Goal: Task Accomplishment & Management: Complete application form

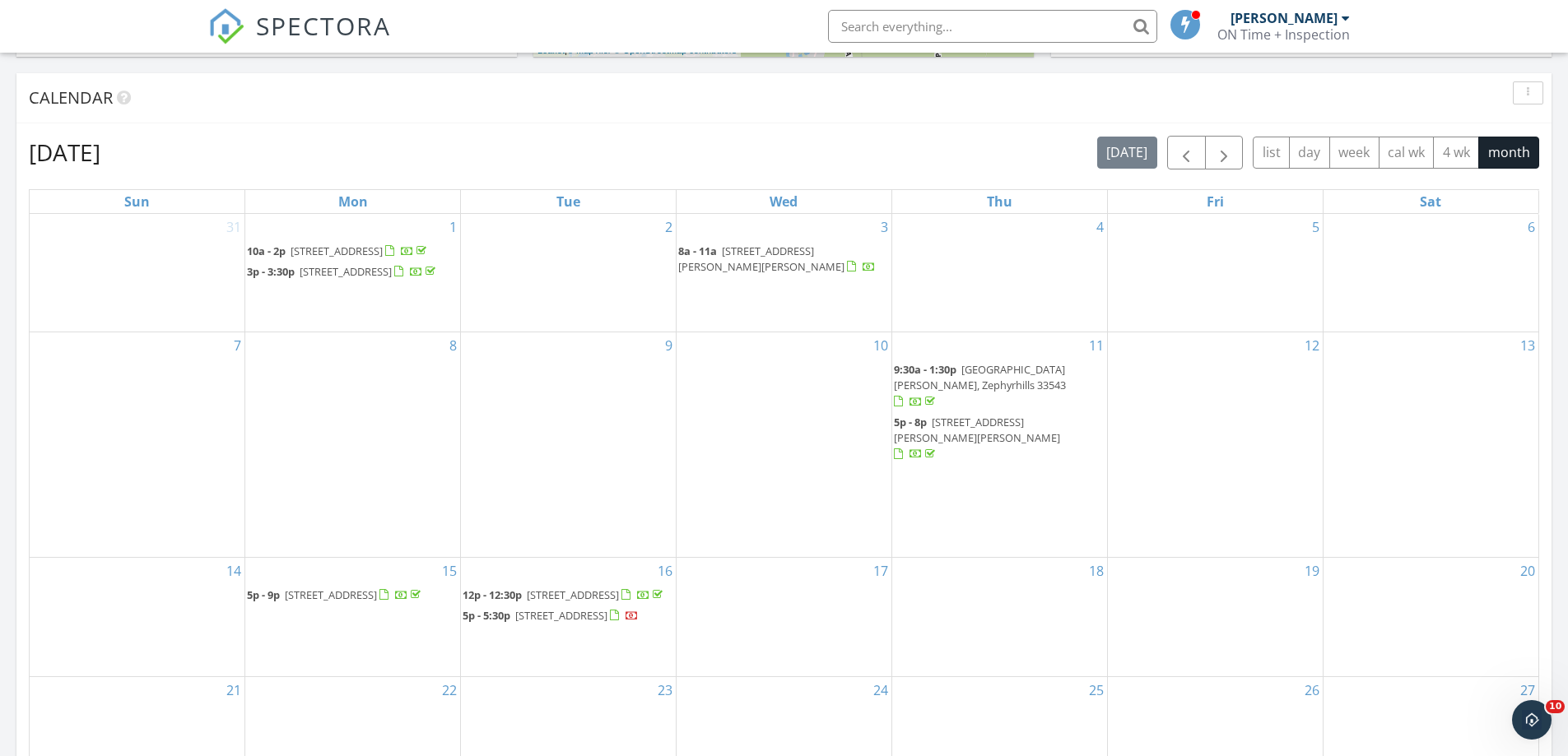
scroll to position [659, 0]
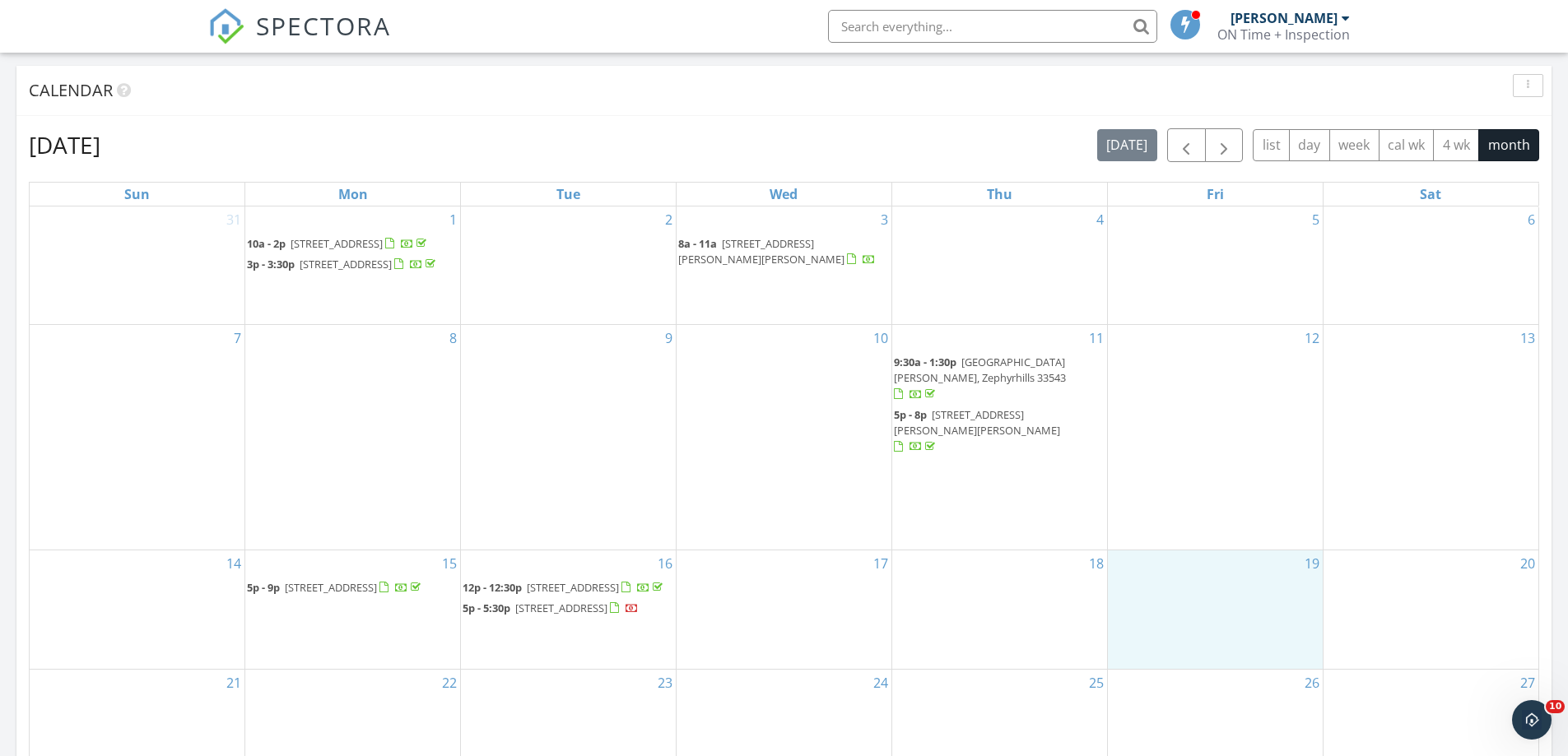
click at [1231, 551] on div "19" at bounding box center [1215, 610] width 215 height 119
click at [1228, 483] on link "Inspection" at bounding box center [1215, 480] width 85 height 26
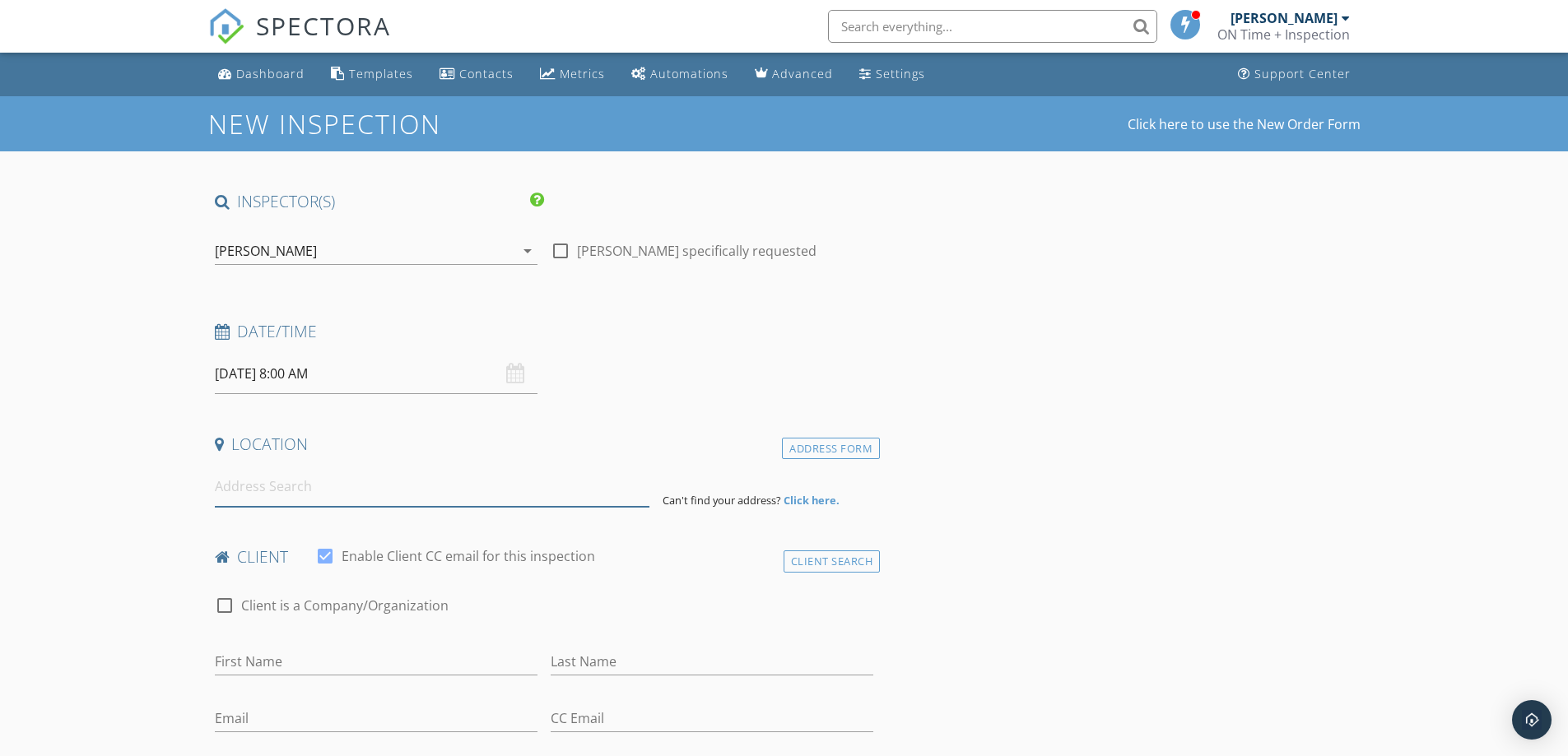
click at [298, 488] on input at bounding box center [432, 486] width 434 height 40
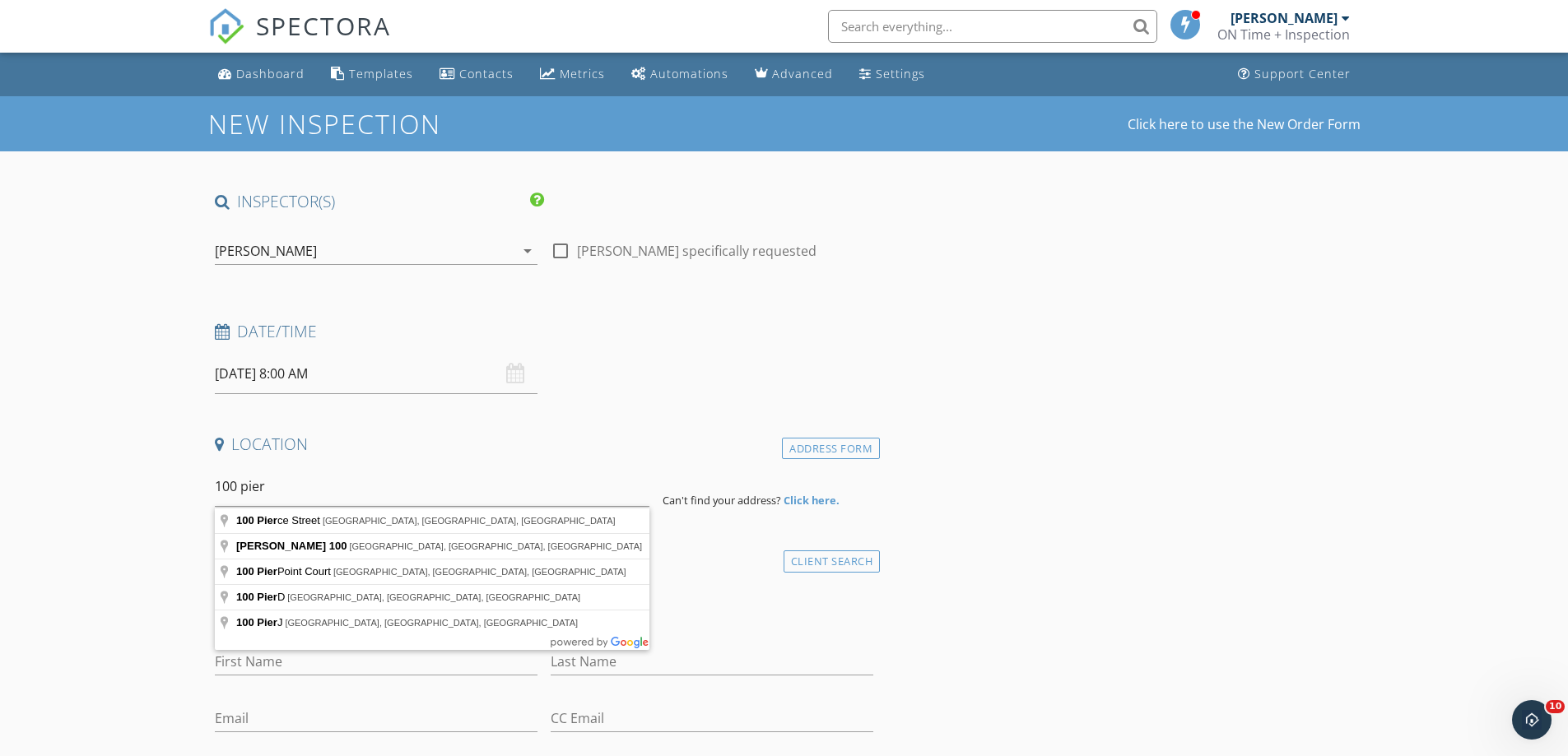
type input "100 Pierce Street, Clearwater, FL, USA"
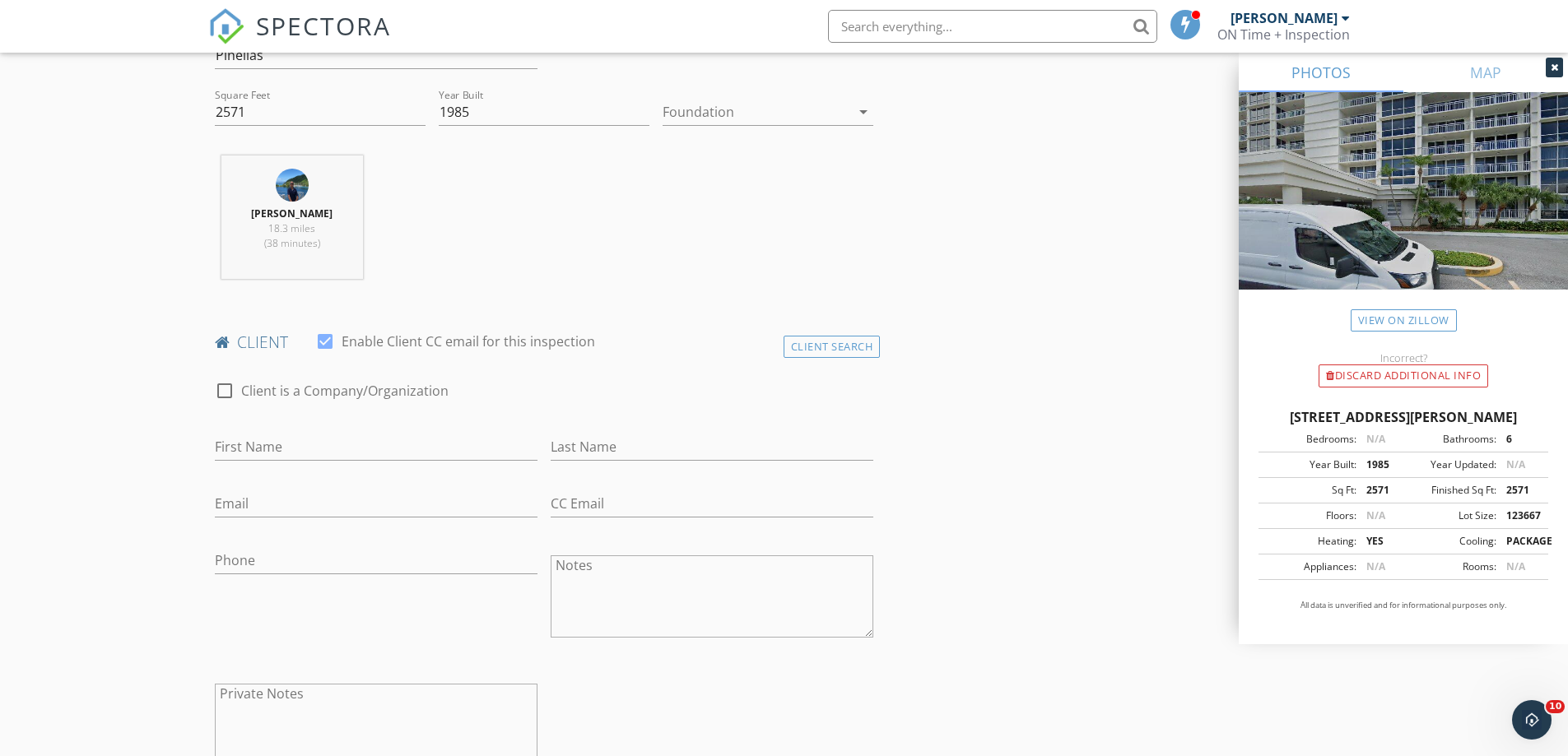
scroll to position [576, 0]
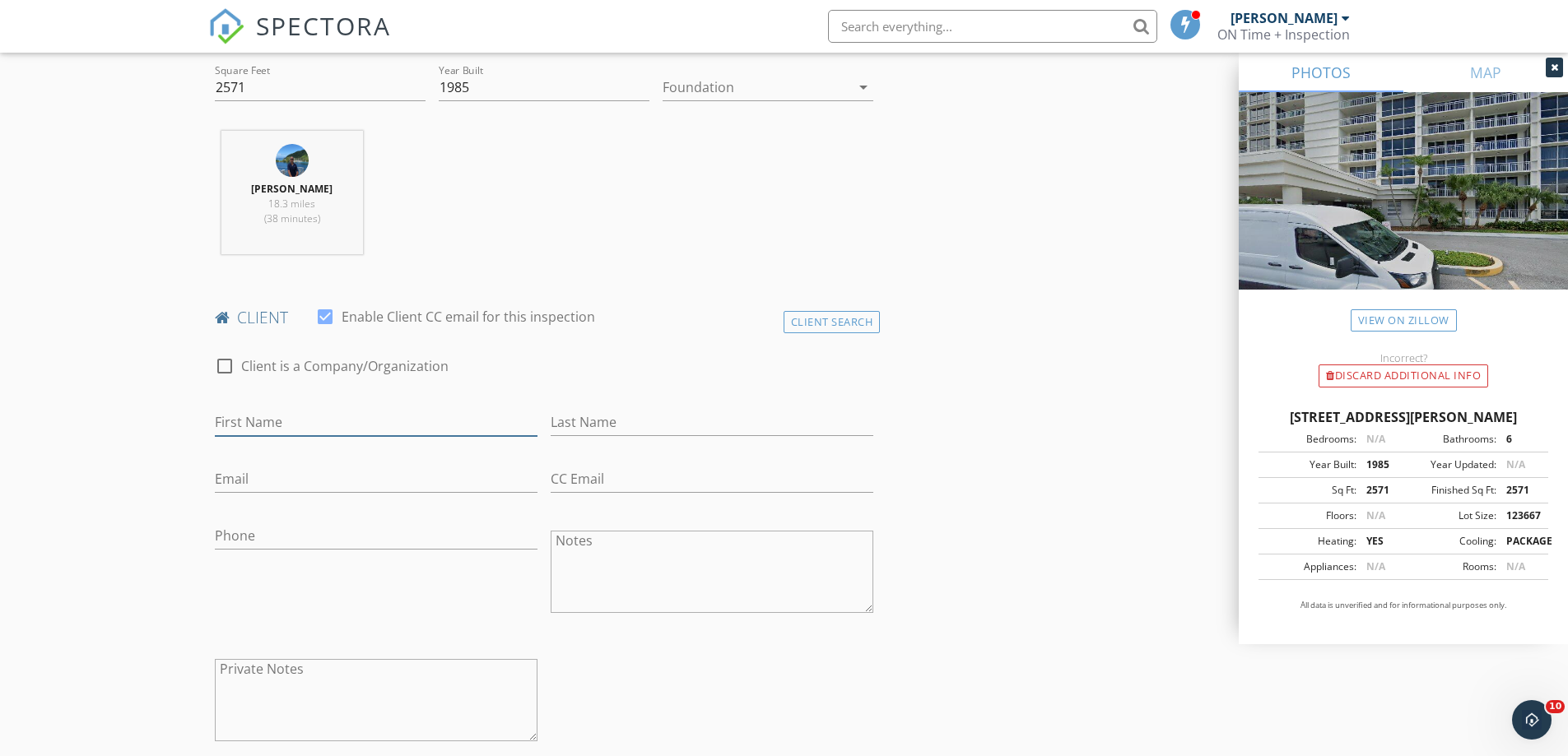
click at [290, 424] on input "First Name" at bounding box center [376, 422] width 323 height 27
type input "Isis"
type input "[PERSON_NAME]"
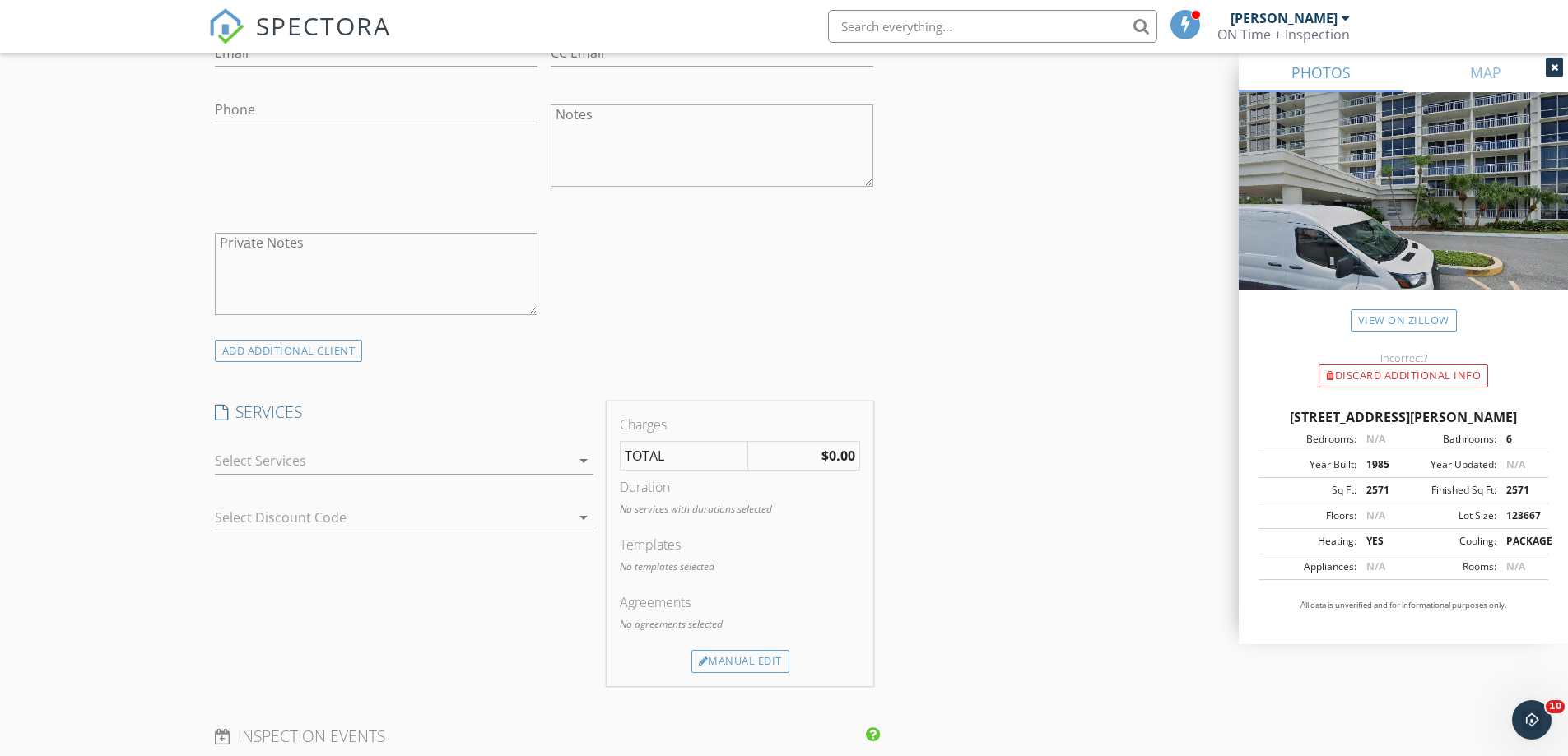
scroll to position [1070, 0]
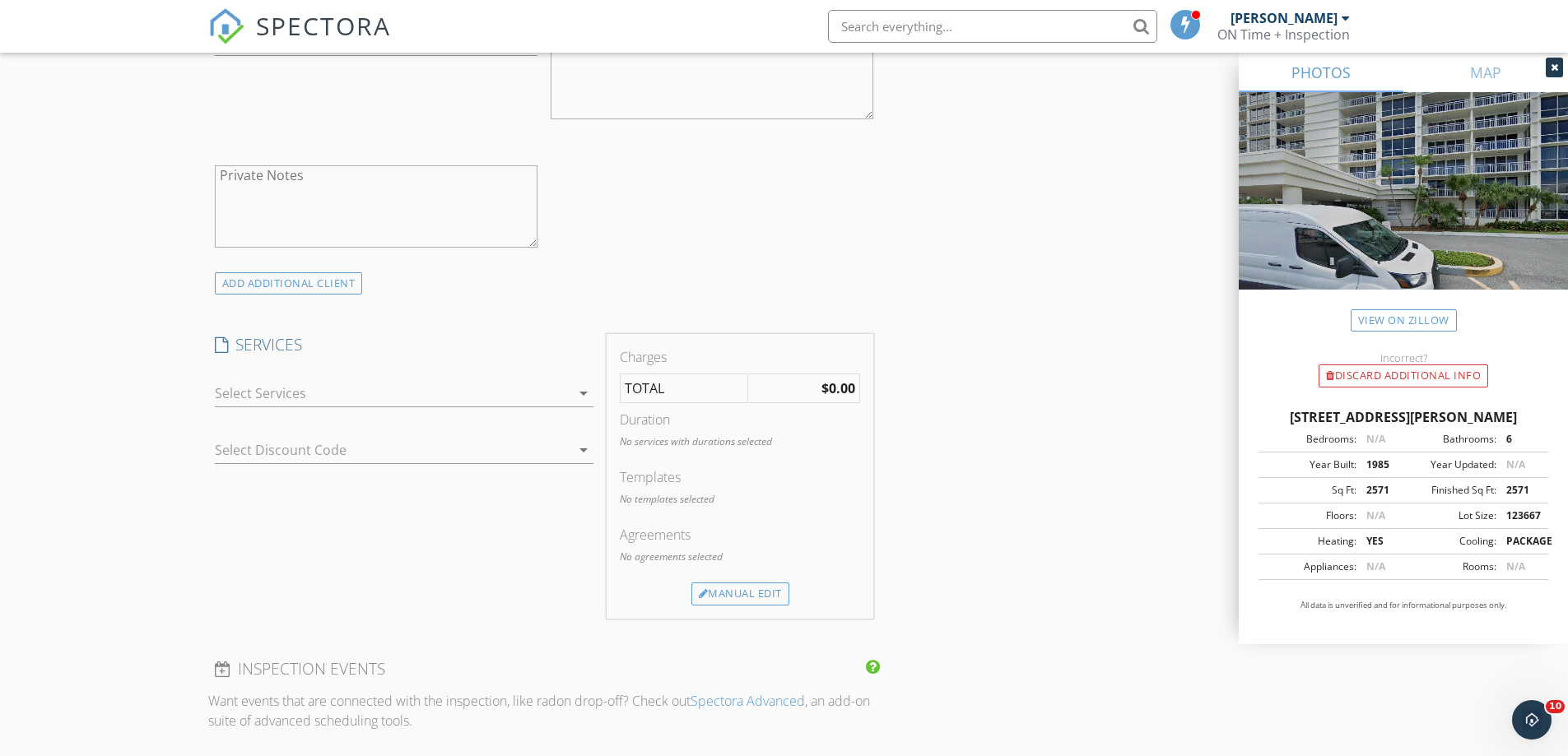
click at [419, 405] on div at bounding box center [393, 393] width 356 height 26
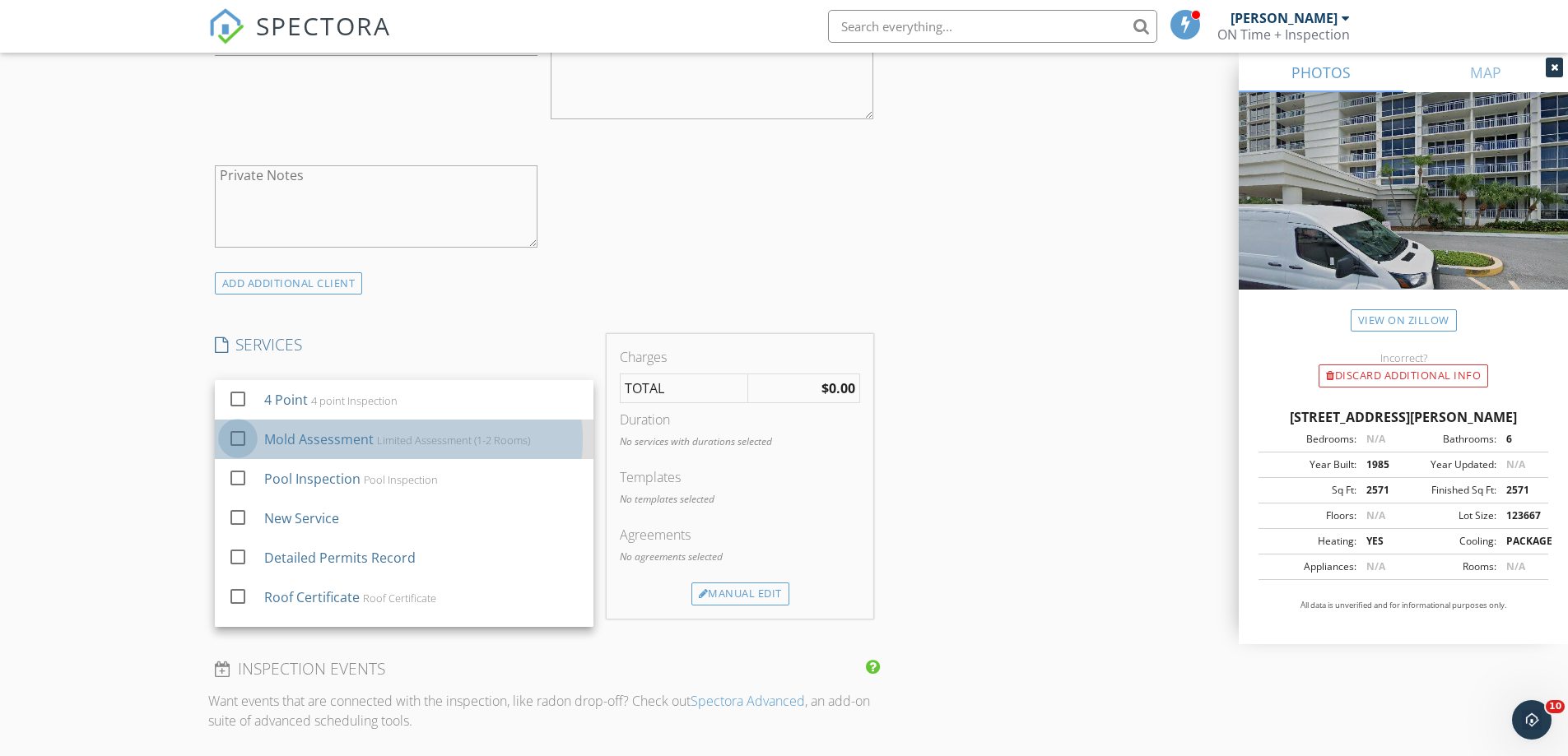
click at [243, 439] on div at bounding box center [237, 438] width 28 height 28
checkbox input "false"
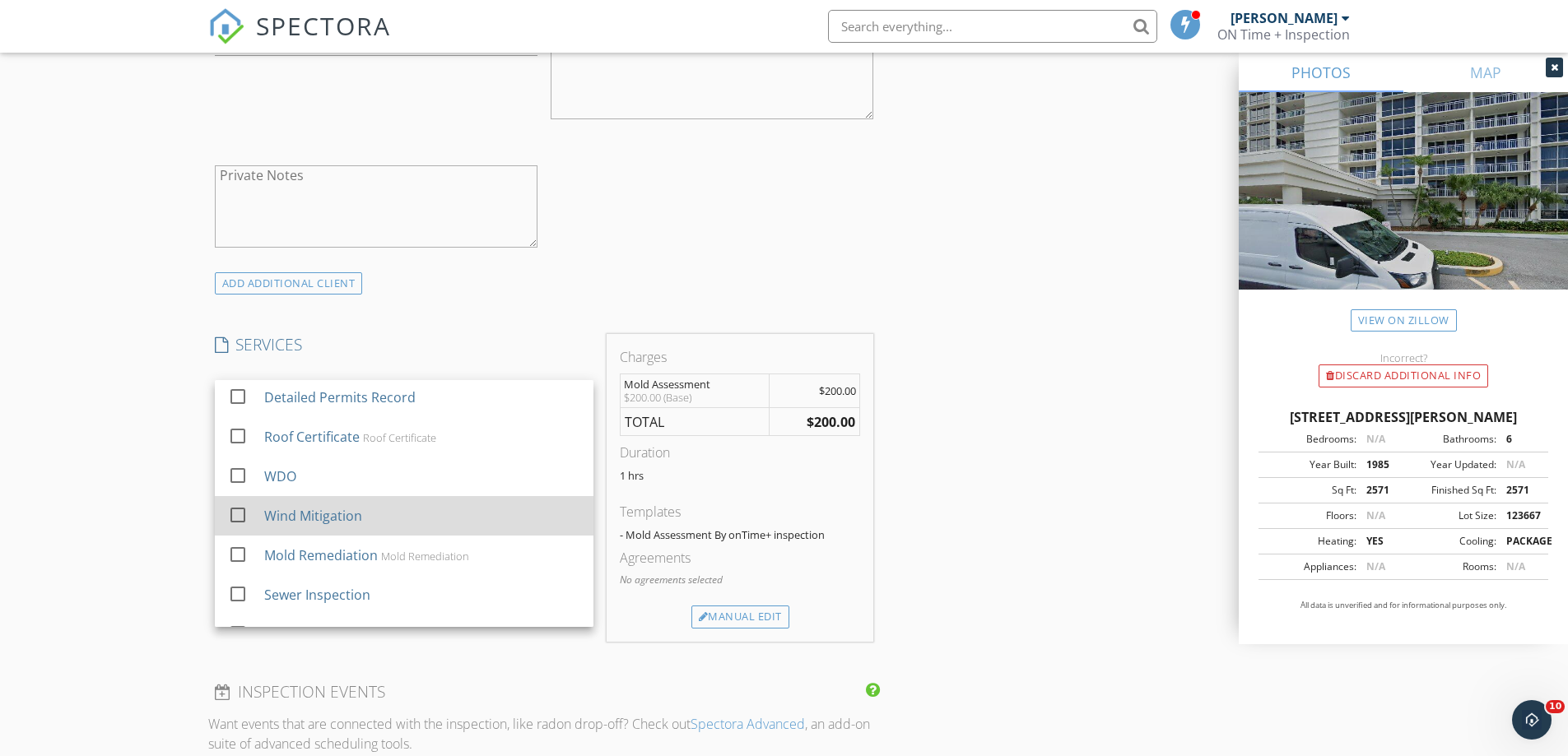
scroll to position [165, 0]
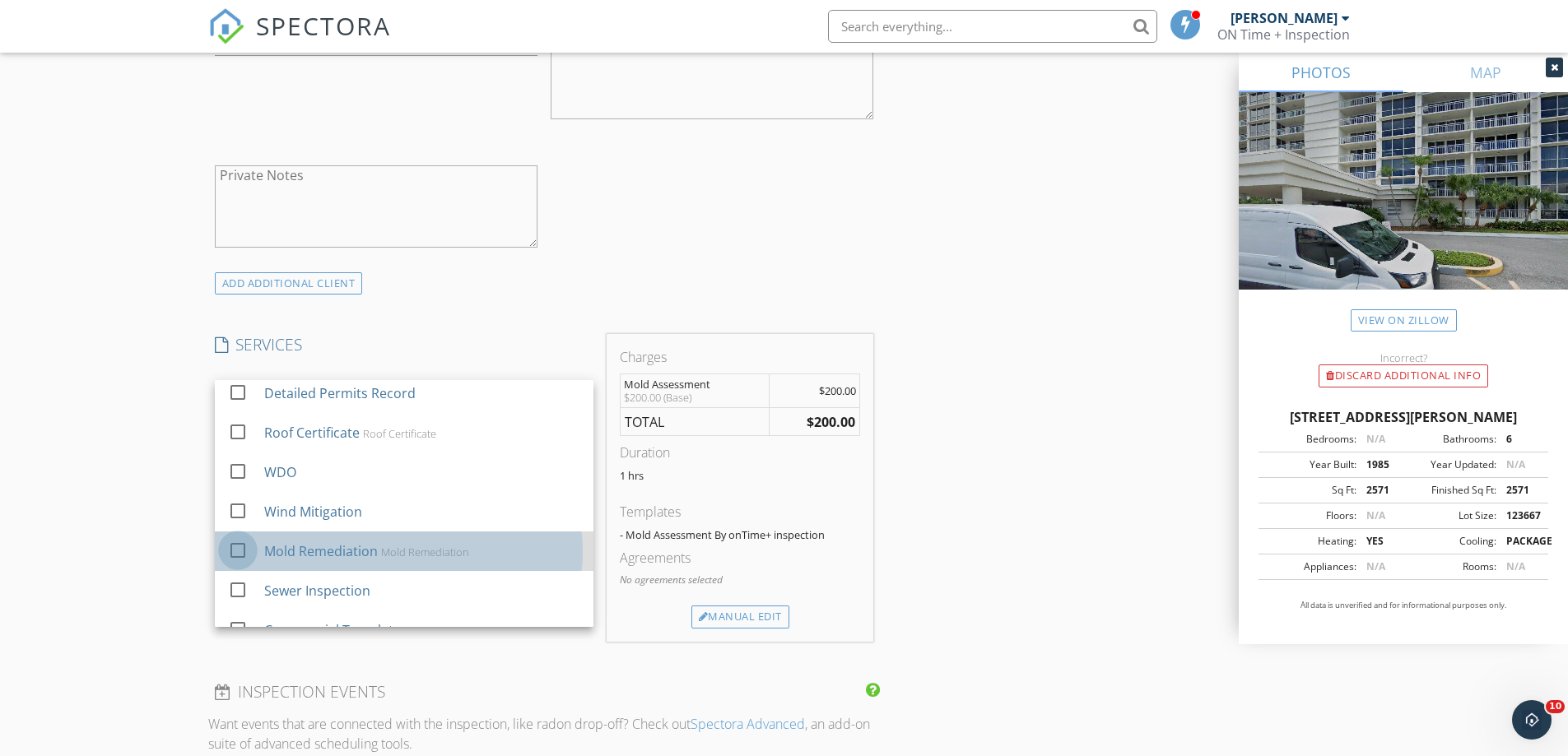
click at [231, 551] on div at bounding box center [237, 550] width 28 height 28
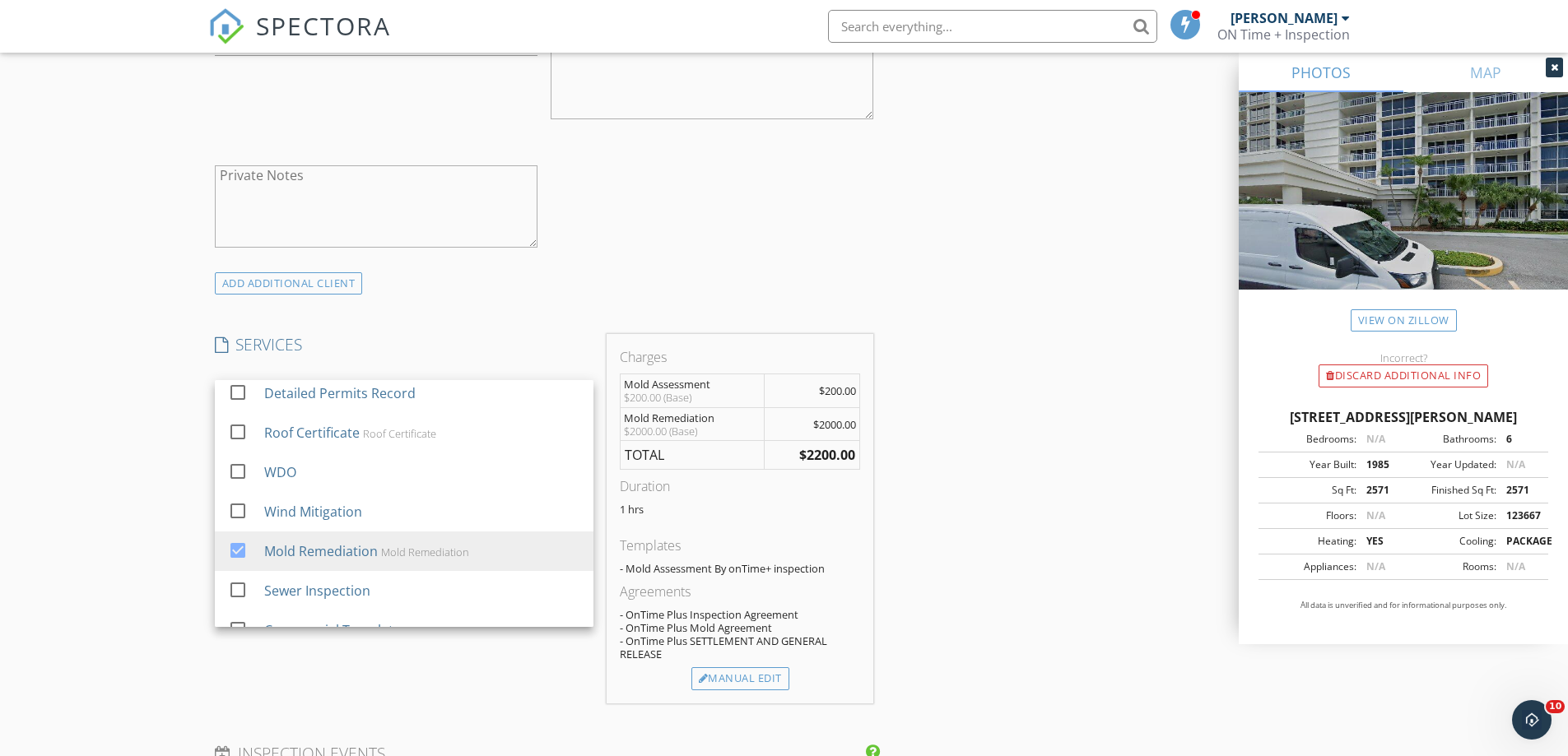
click at [967, 562] on div "INSPECTOR(S) check_box Magdi Salim PRIMARY Magdi Salim arrow_drop_down check_bo…" at bounding box center [785, 605] width 1153 height 2968
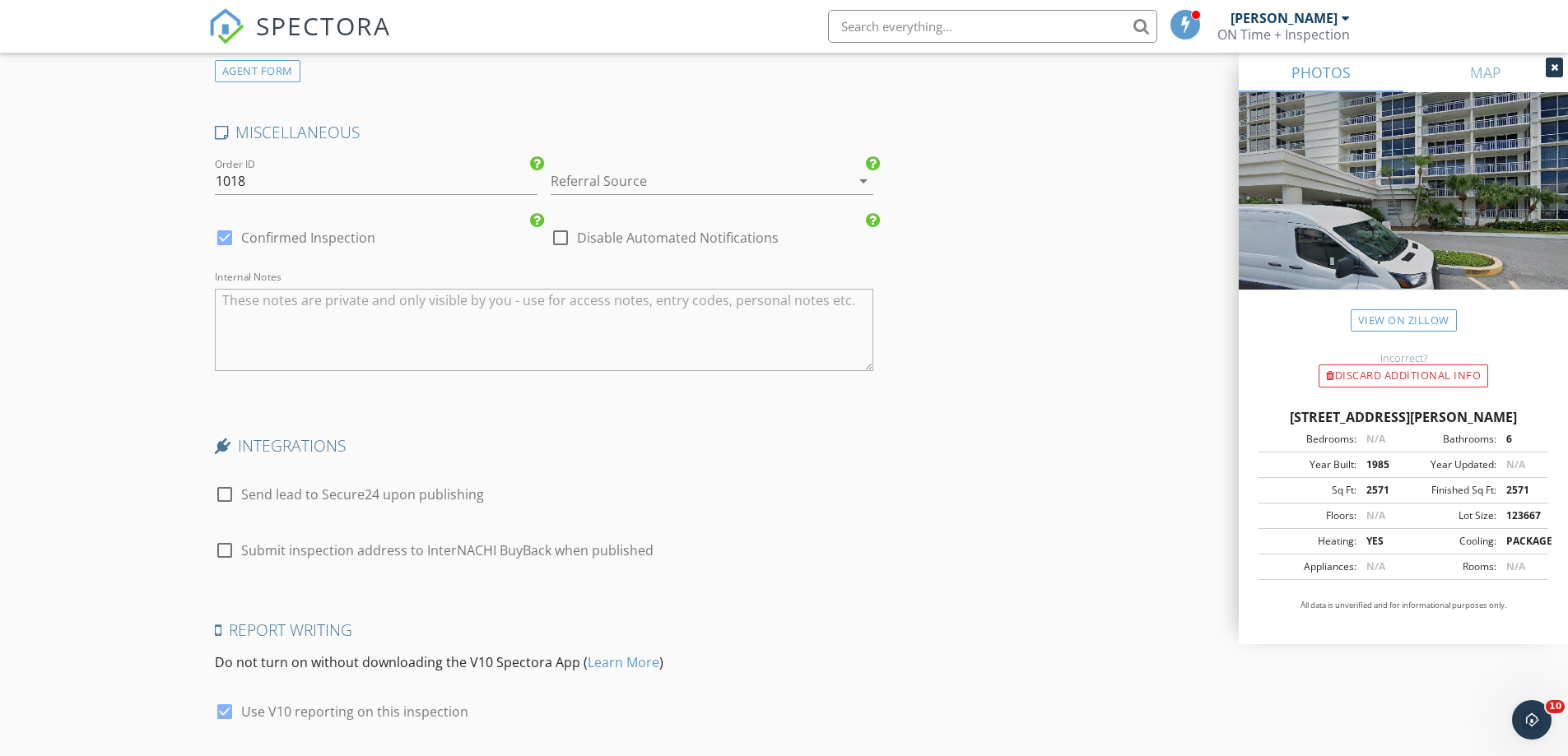
scroll to position [2442, 0]
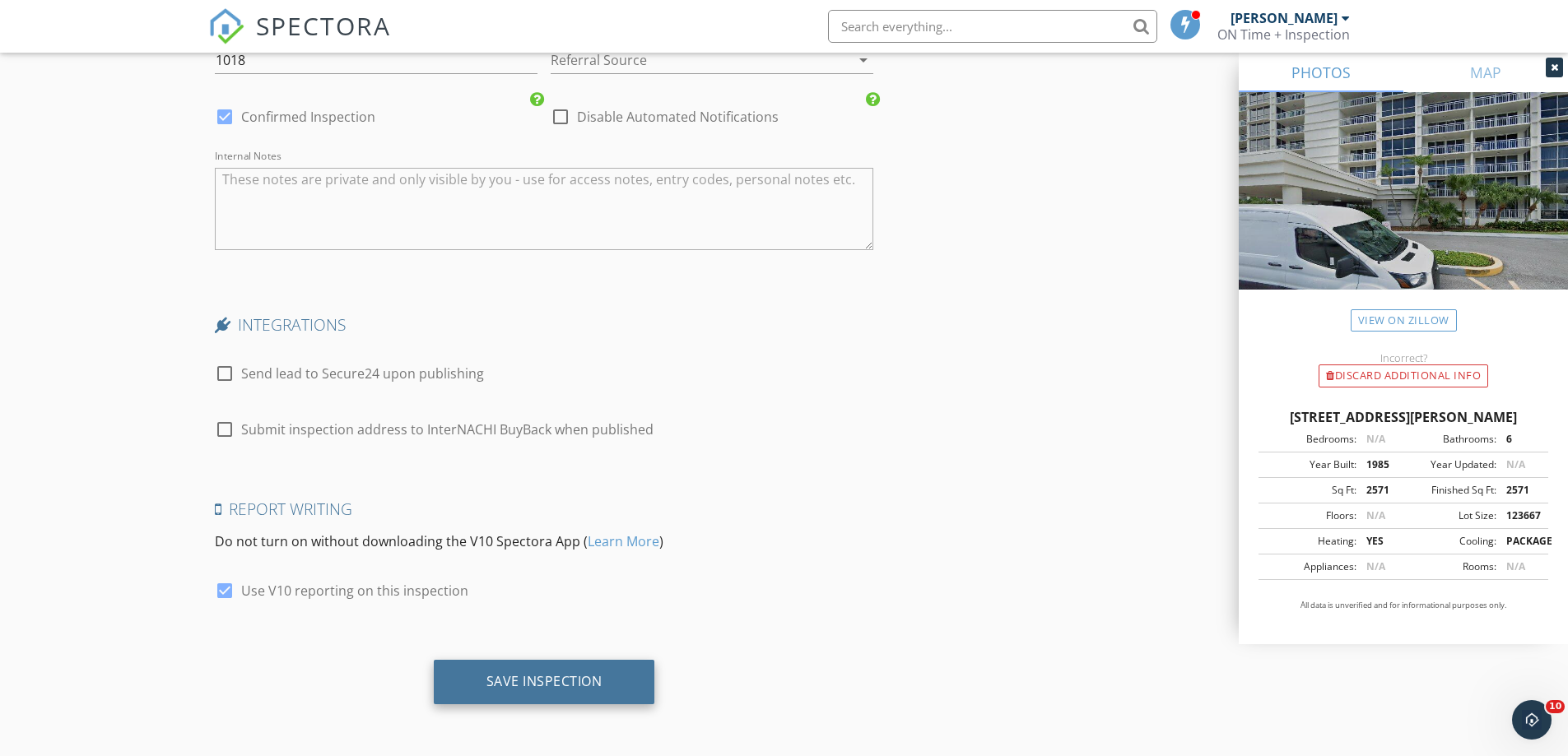
click at [570, 674] on div "Save Inspection" at bounding box center [544, 681] width 116 height 16
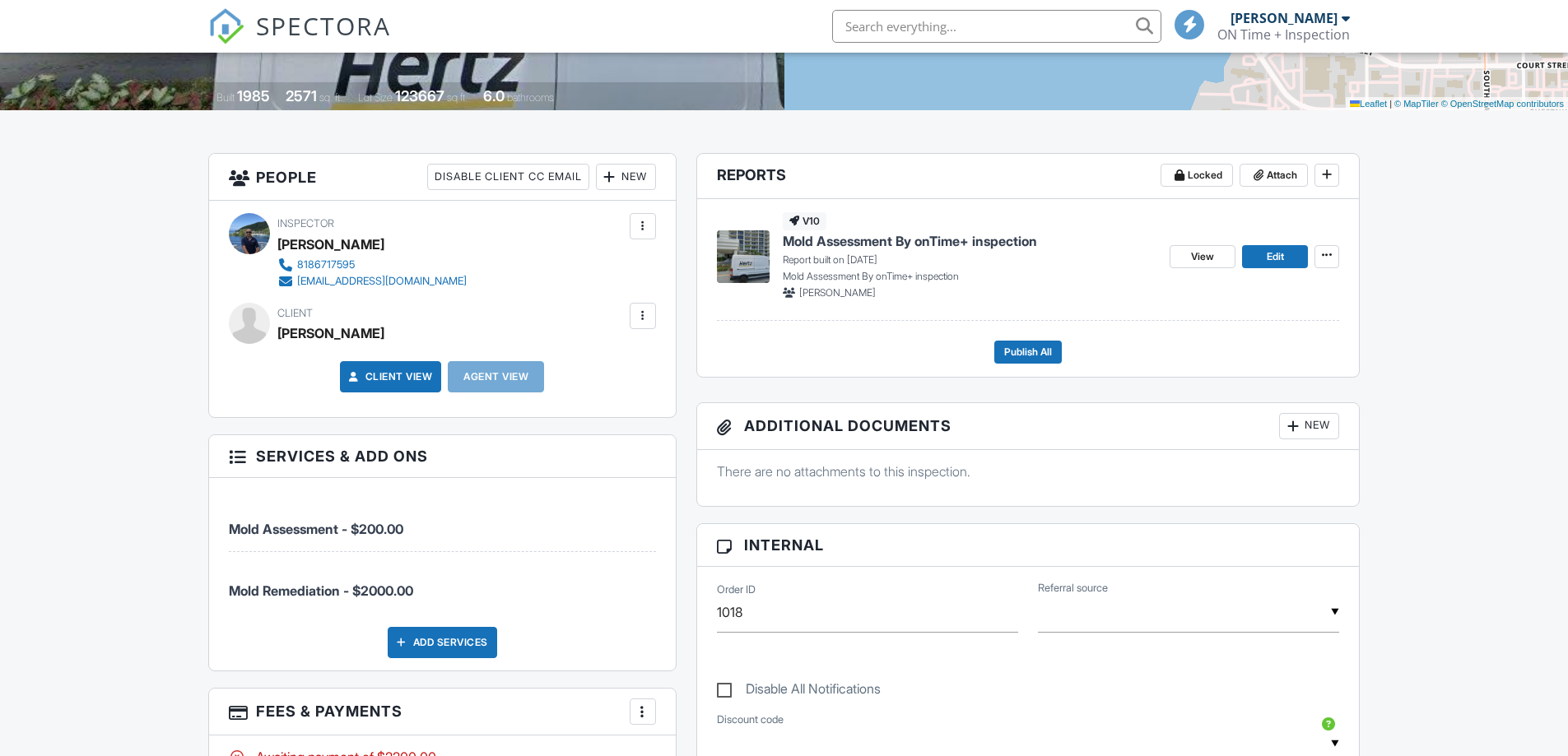
click at [849, 240] on span "Mold Assessment By onTime+ inspection" at bounding box center [910, 241] width 254 height 18
